Goal: Task Accomplishment & Management: Use online tool/utility

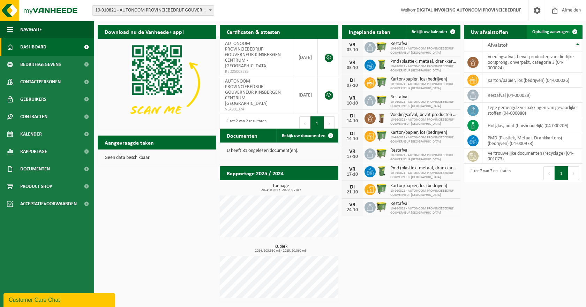
click at [553, 32] on span "Ophaling aanvragen" at bounding box center [550, 32] width 37 height 5
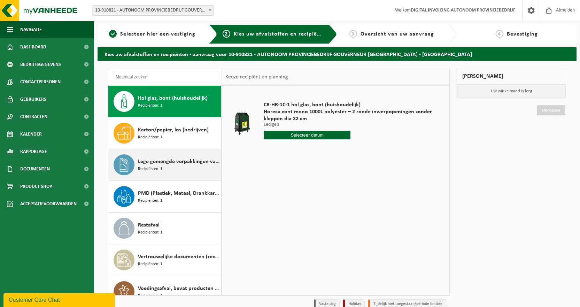
click at [163, 162] on span "Lege gemengde verpakkingen van gevaarlijke stoffen" at bounding box center [179, 162] width 82 height 8
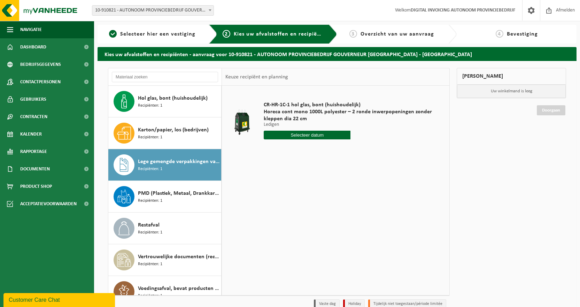
scroll to position [12, 0]
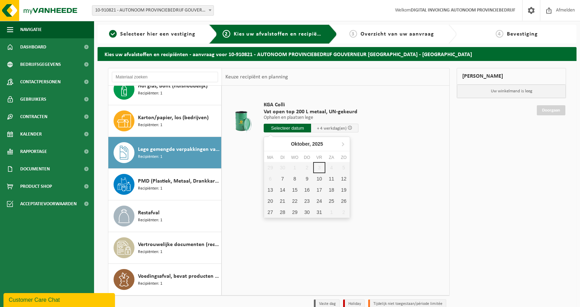
click at [287, 126] on input "text" at bounding box center [287, 128] width 47 height 9
click at [306, 179] on div "9" at bounding box center [307, 178] width 12 height 11
type input "Van 2025-10-09"
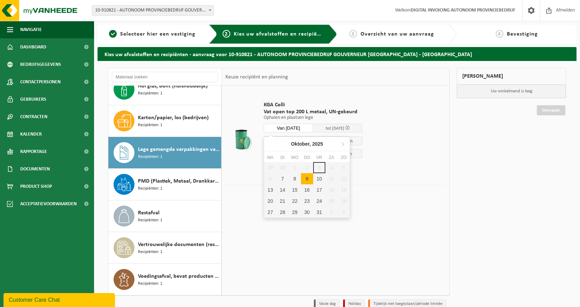
click at [305, 129] on input "Van 2025-10-09" at bounding box center [289, 128] width 50 height 9
click at [308, 179] on div "9" at bounding box center [307, 178] width 12 height 11
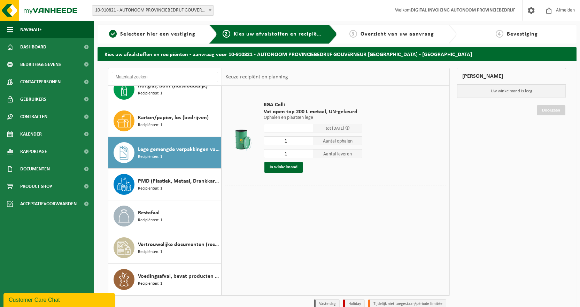
click at [394, 180] on td "KGA Colli Vat open top 200 L metaal, UN-gekeurd Ophalen en plaatsen lege Ophale…" at bounding box center [353, 137] width 188 height 96
click at [273, 164] on button "In winkelmand" at bounding box center [284, 167] width 38 height 11
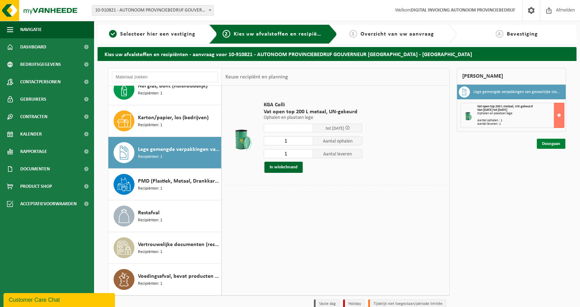
click at [550, 142] on link "Doorgaan" at bounding box center [551, 144] width 29 height 10
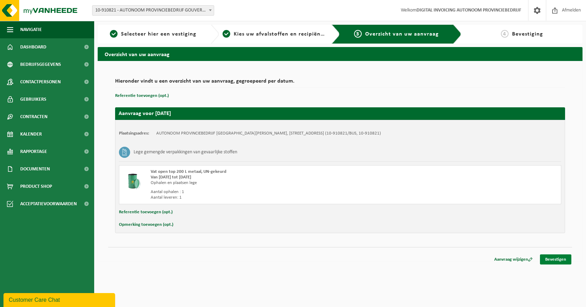
click at [557, 260] on link "Bevestigen" at bounding box center [555, 260] width 31 height 10
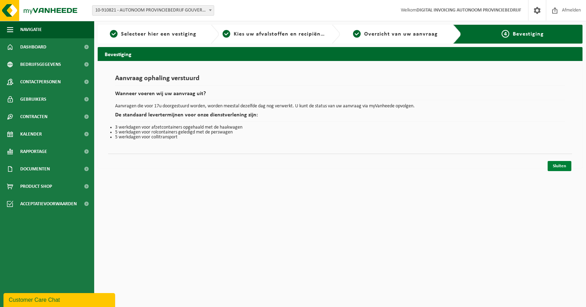
click at [559, 168] on link "Sluiten" at bounding box center [559, 166] width 24 height 10
